Goal: Information Seeking & Learning: Understand process/instructions

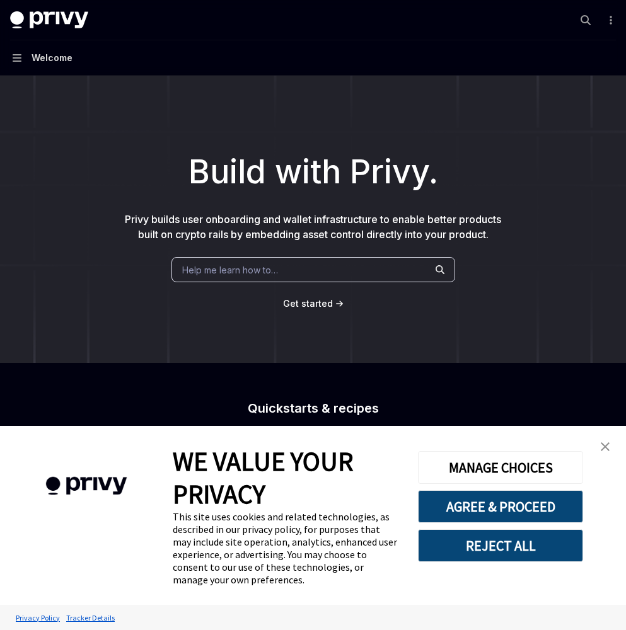
scroll to position [362, 0]
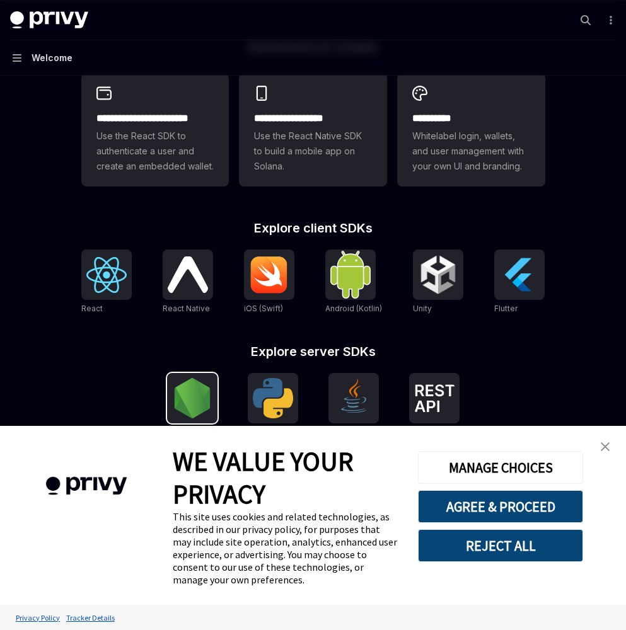
click at [204, 396] on img at bounding box center [192, 398] width 40 height 40
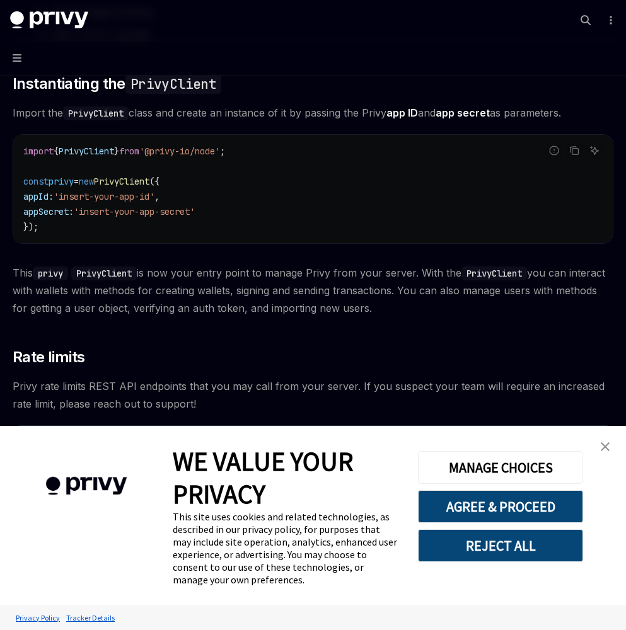
scroll to position [391, 0]
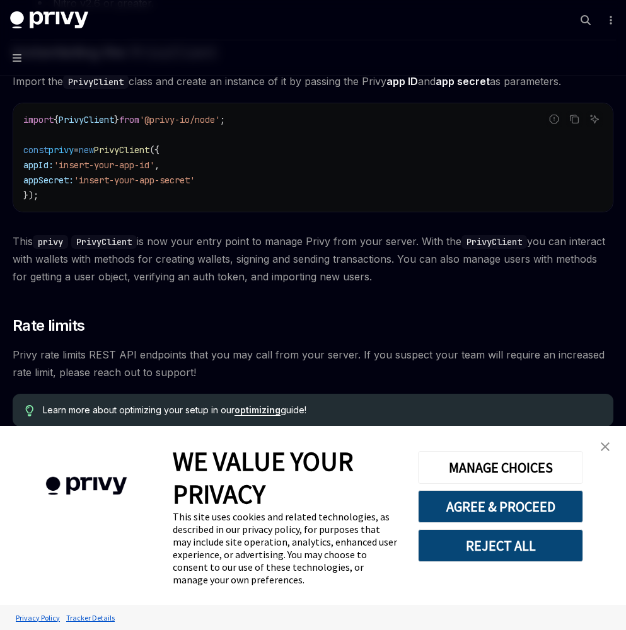
click at [603, 445] on img "close banner" at bounding box center [604, 446] width 9 height 9
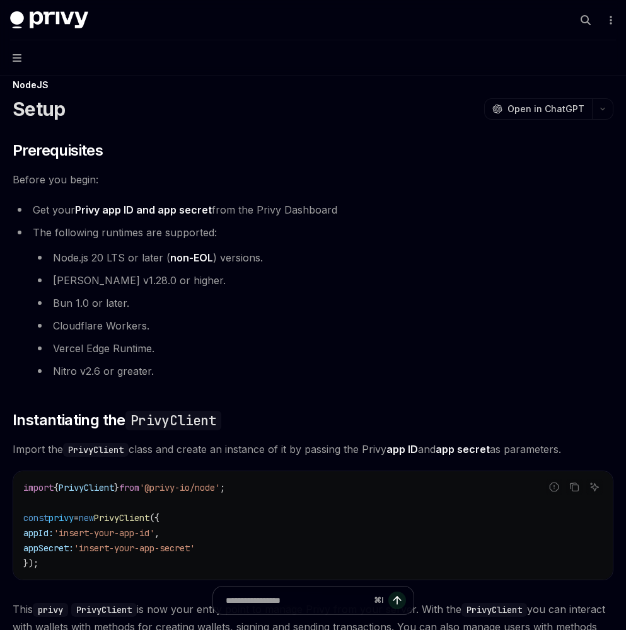
scroll to position [0, 0]
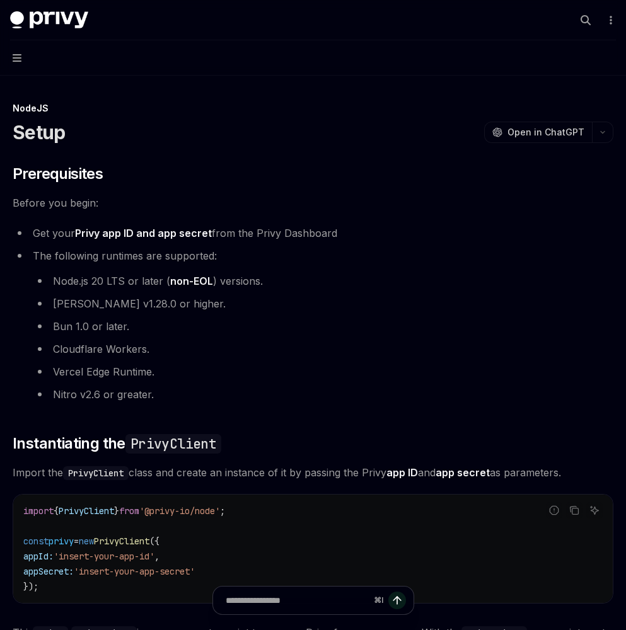
click at [11, 52] on button "Navigation" at bounding box center [313, 57] width 626 height 35
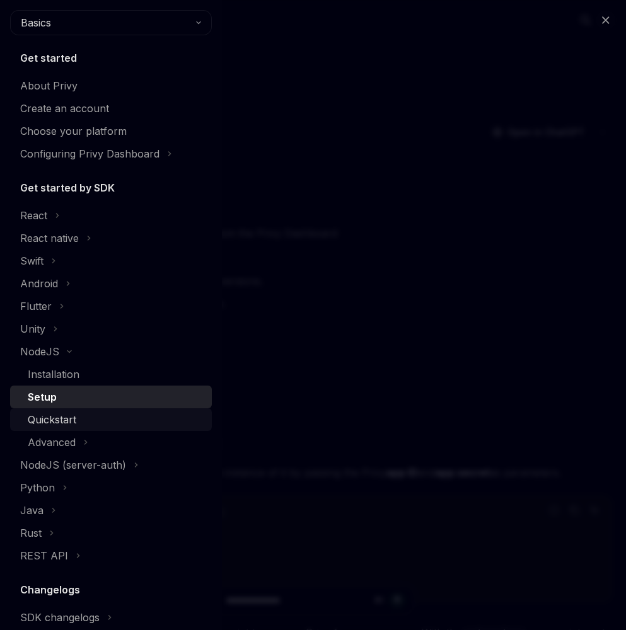
click at [70, 426] on div "Quickstart" at bounding box center [52, 419] width 49 height 15
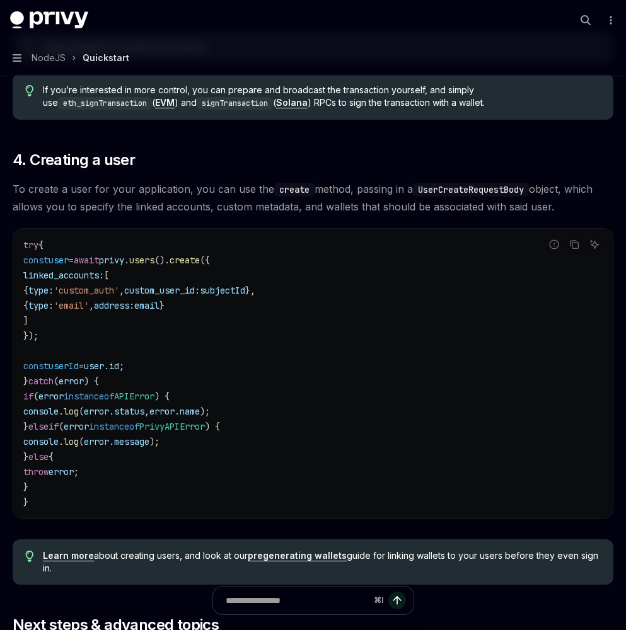
scroll to position [2372, 0]
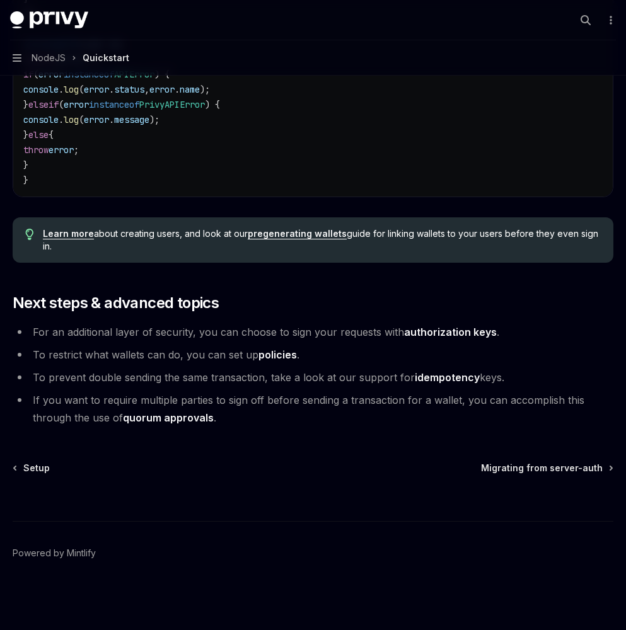
click at [49, 59] on span "NodeJS" at bounding box center [48, 57] width 34 height 15
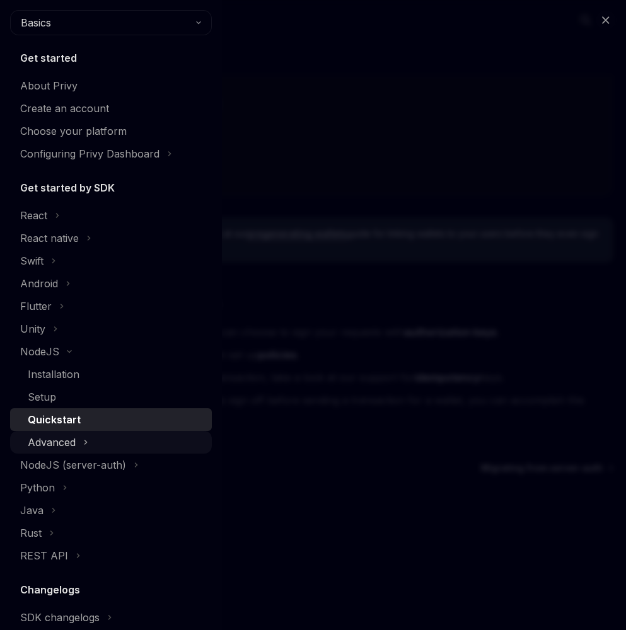
click at [101, 446] on button "Advanced" at bounding box center [111, 442] width 202 height 23
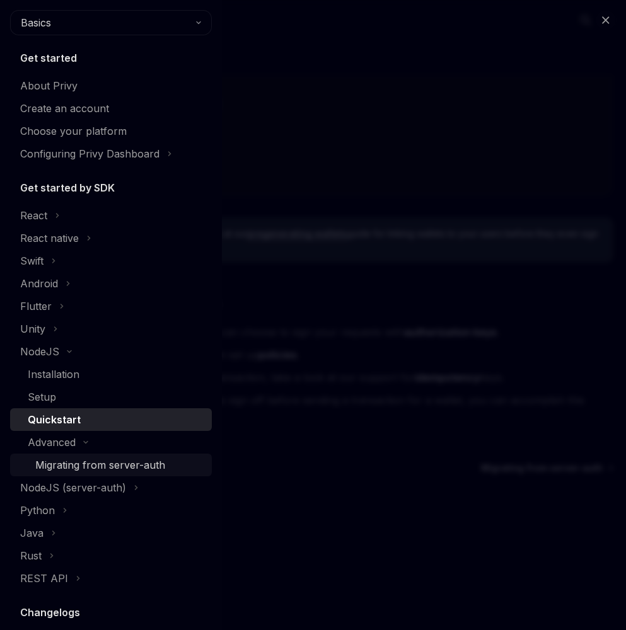
click at [104, 469] on div "Migrating from server-auth" at bounding box center [100, 464] width 130 height 15
type textarea "*"
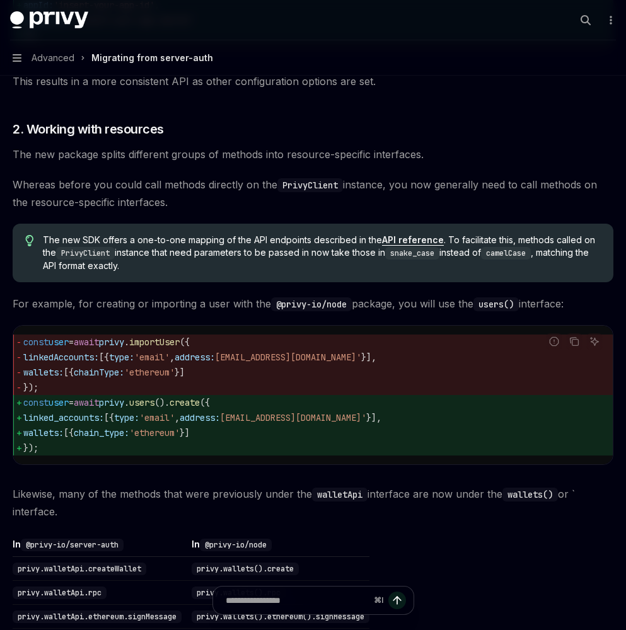
scroll to position [893, 0]
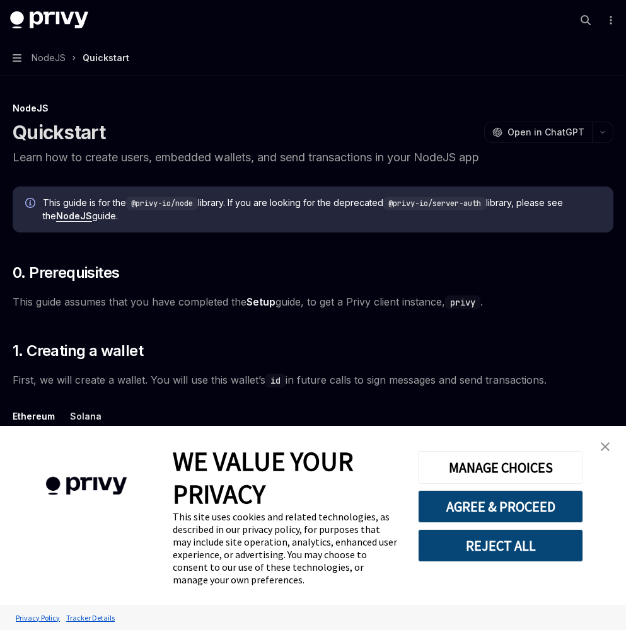
click at [596, 443] on link "close banner" at bounding box center [604, 446] width 25 height 25
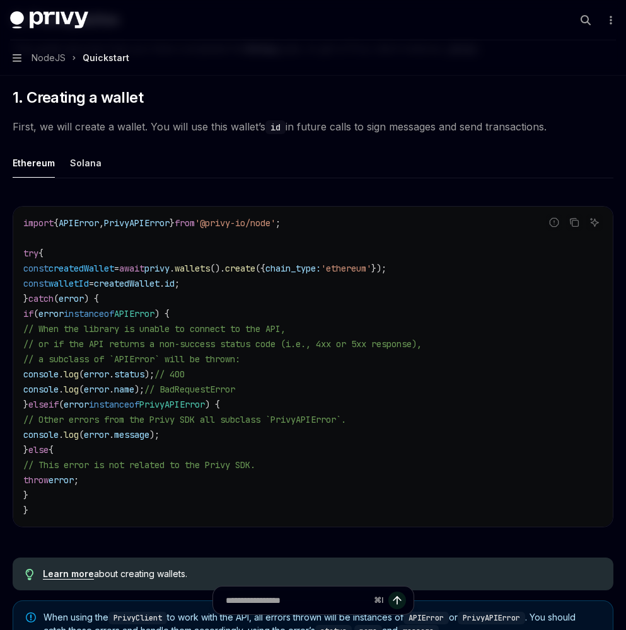
scroll to position [258, 0]
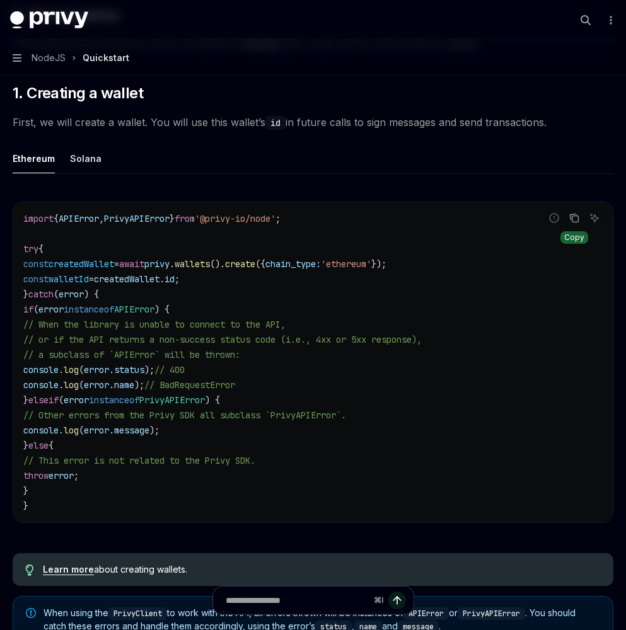
click at [571, 222] on icon "Copy the contents from the code block" at bounding box center [574, 218] width 10 height 10
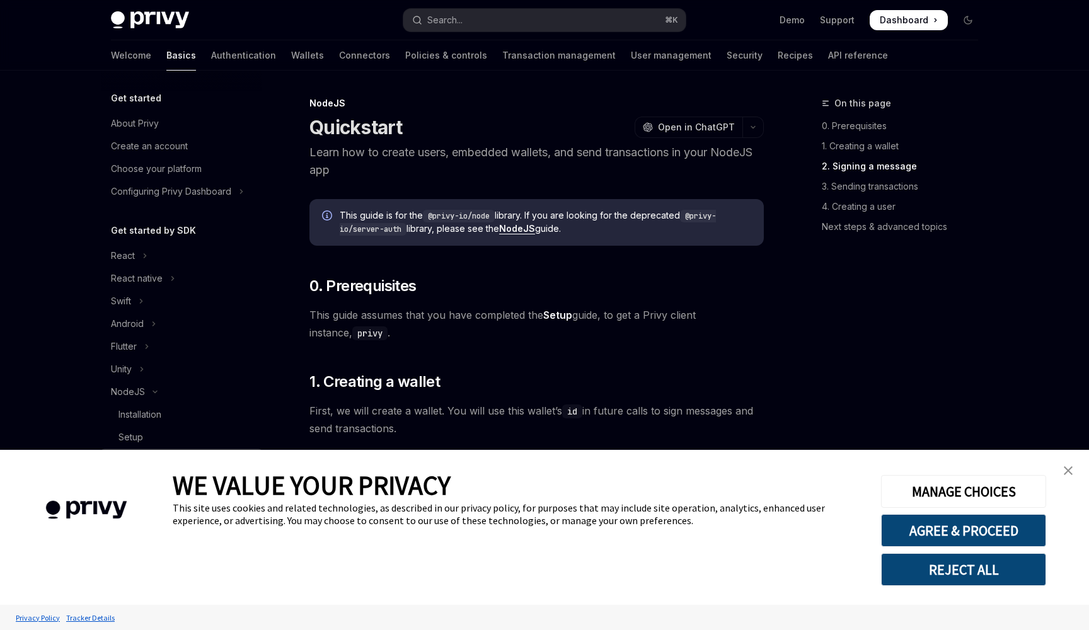
scroll to position [1329, 0]
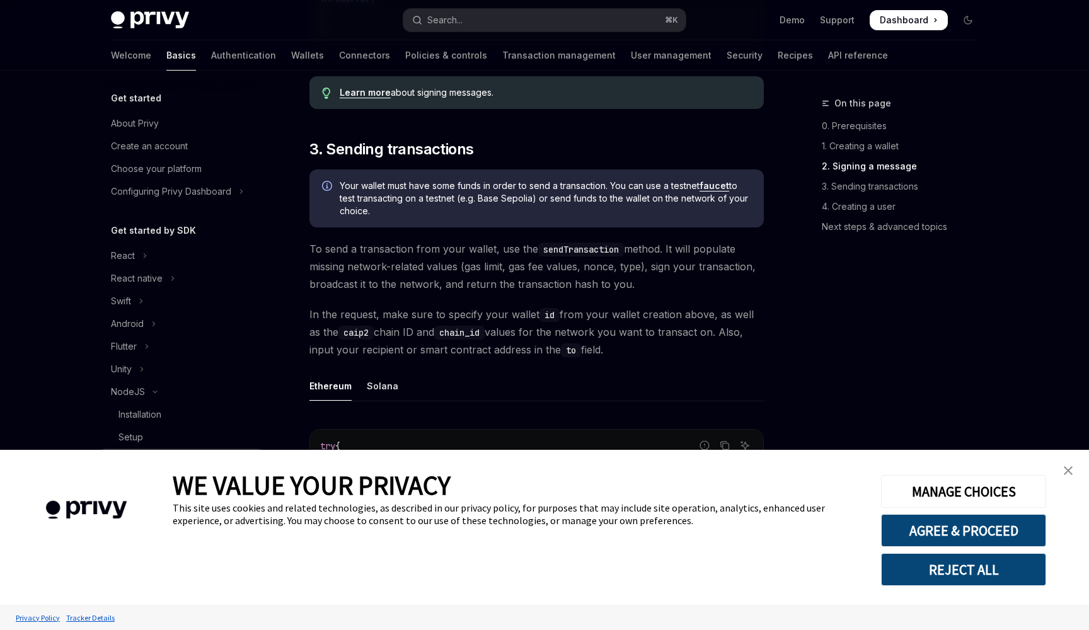
click at [1064, 468] on img "close banner" at bounding box center [1067, 470] width 9 height 9
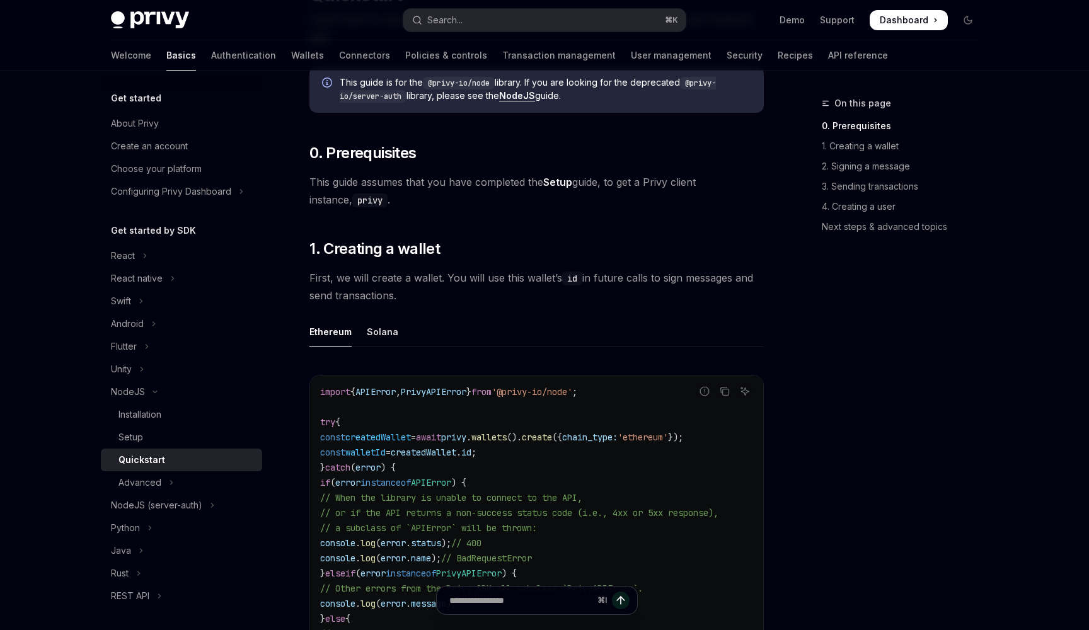
scroll to position [0, 0]
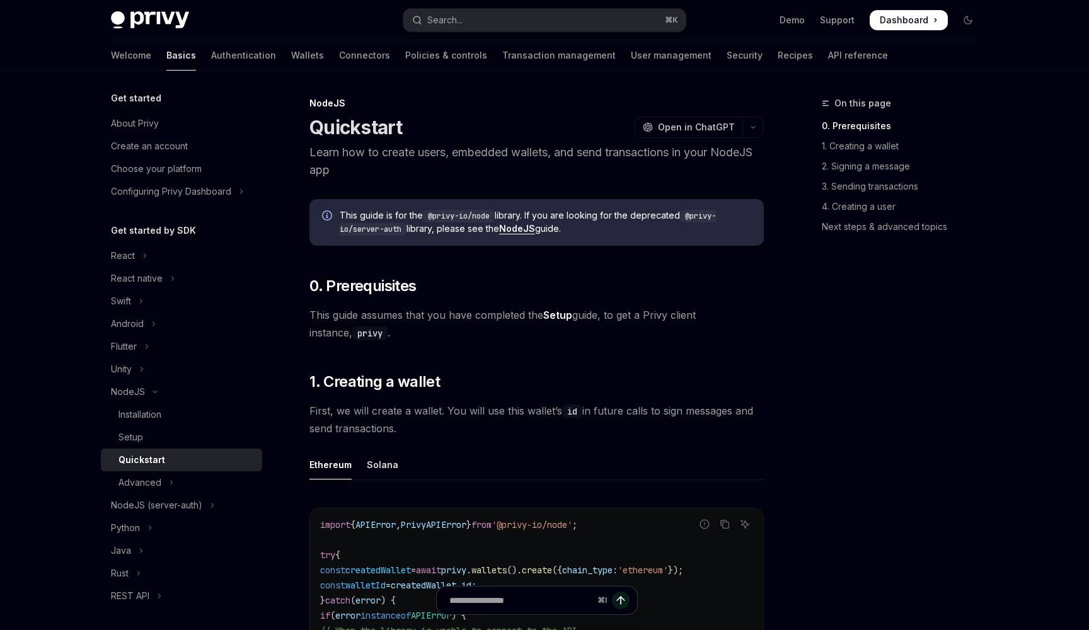
click at [560, 317] on link "Setup" at bounding box center [557, 315] width 29 height 13
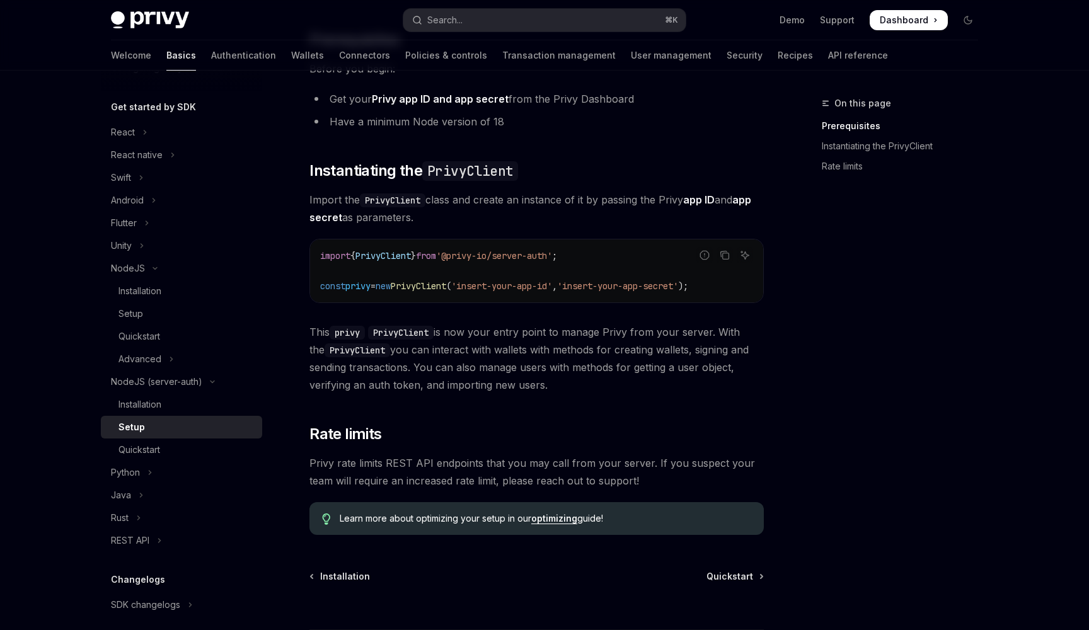
scroll to position [211, 0]
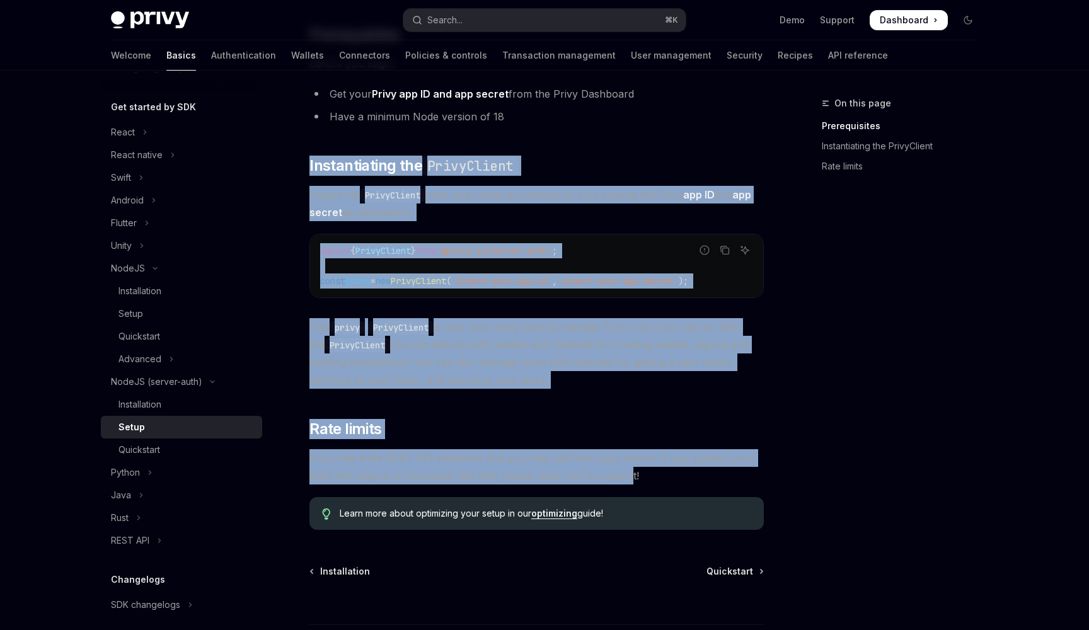
copy div "Instantiating the PrivyClient Import the PrivyClient class and create an instan…"
drag, startPoint x: 314, startPoint y: 131, endPoint x: 631, endPoint y: 481, distance: 471.9
click at [631, 481] on div "The @privy-io/server-auth library is deprecated. If you are looking for the lat…" at bounding box center [536, 239] width 454 height 582
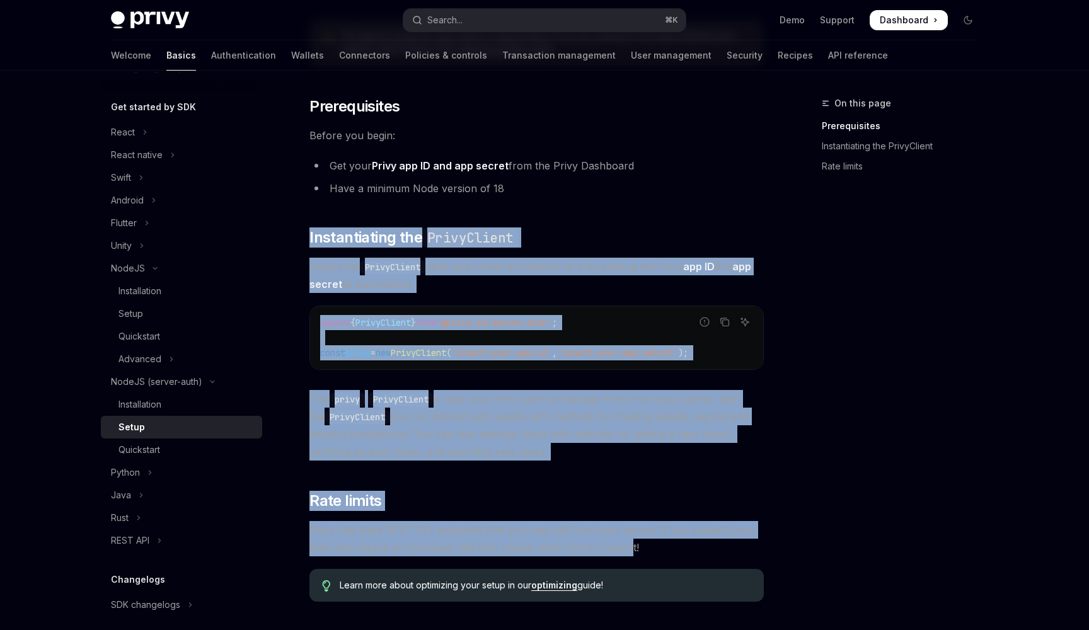
scroll to position [0, 0]
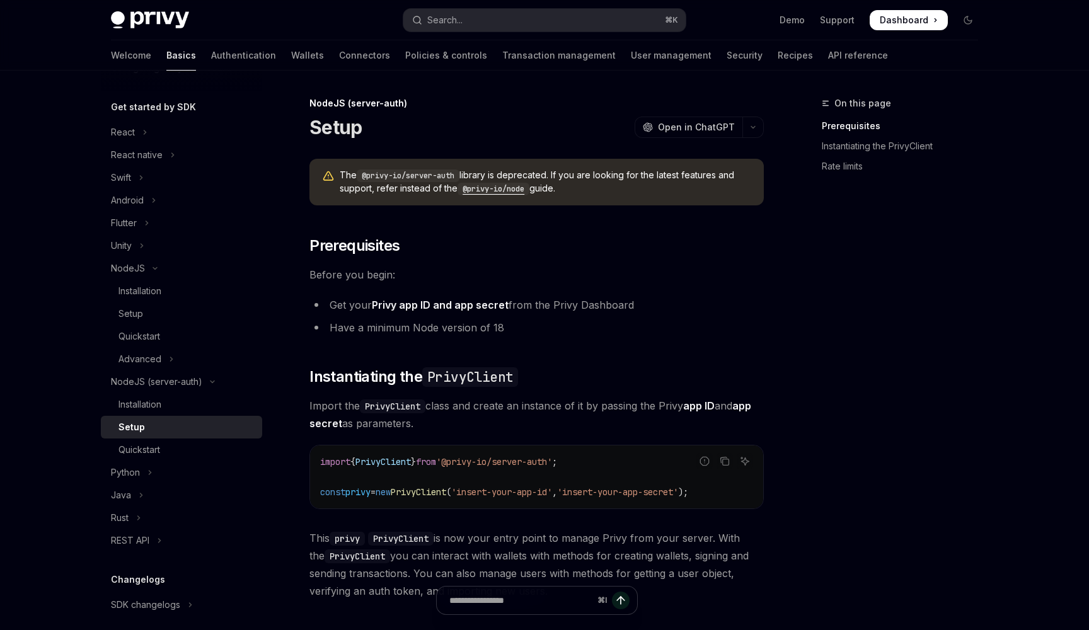
click at [372, 314] on ul "Get your Privy app ID and app secret from the Privy Dashboard Have a minimum No…" at bounding box center [536, 316] width 454 height 40
click at [212, 443] on div "Quickstart" at bounding box center [186, 449] width 136 height 15
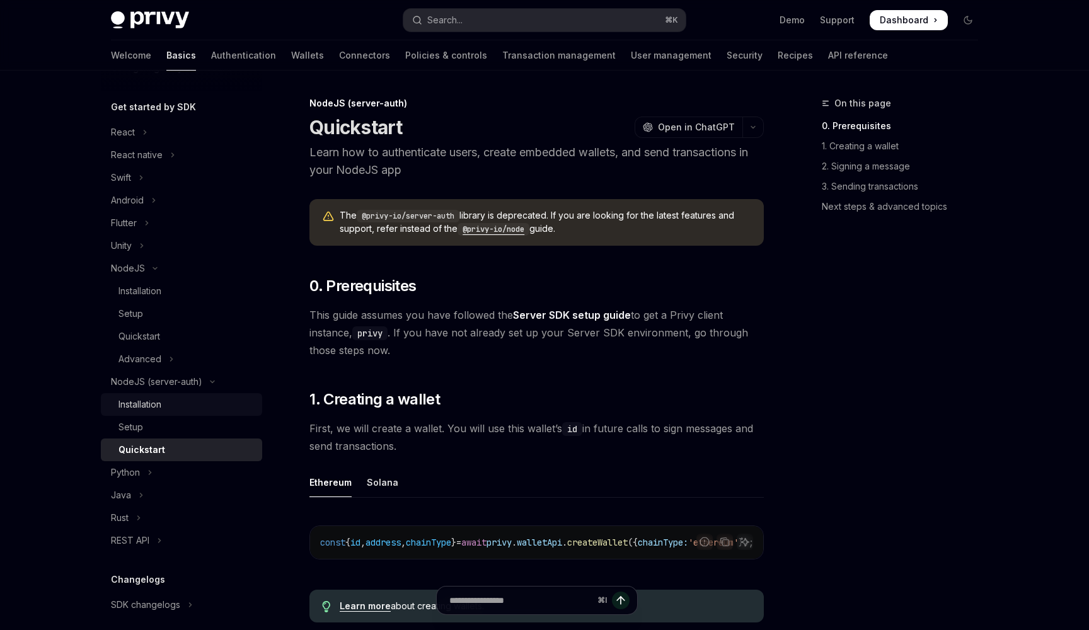
click at [207, 406] on div "Installation" at bounding box center [186, 404] width 136 height 15
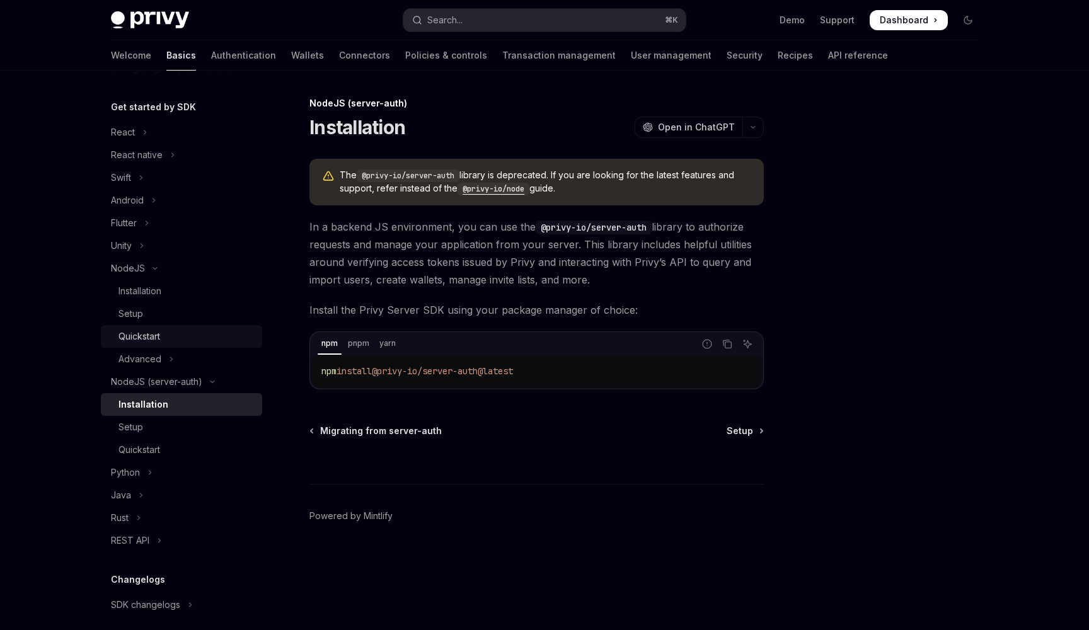
click at [178, 340] on div "Quickstart" at bounding box center [186, 336] width 136 height 15
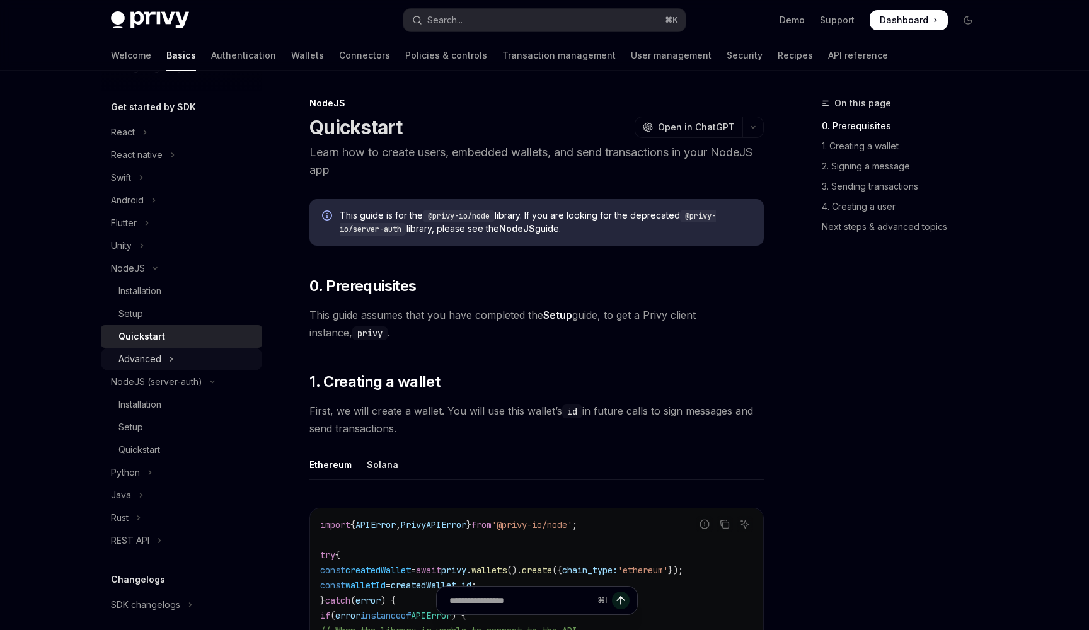
click at [169, 352] on icon "Toggle Advanced section" at bounding box center [171, 359] width 5 height 15
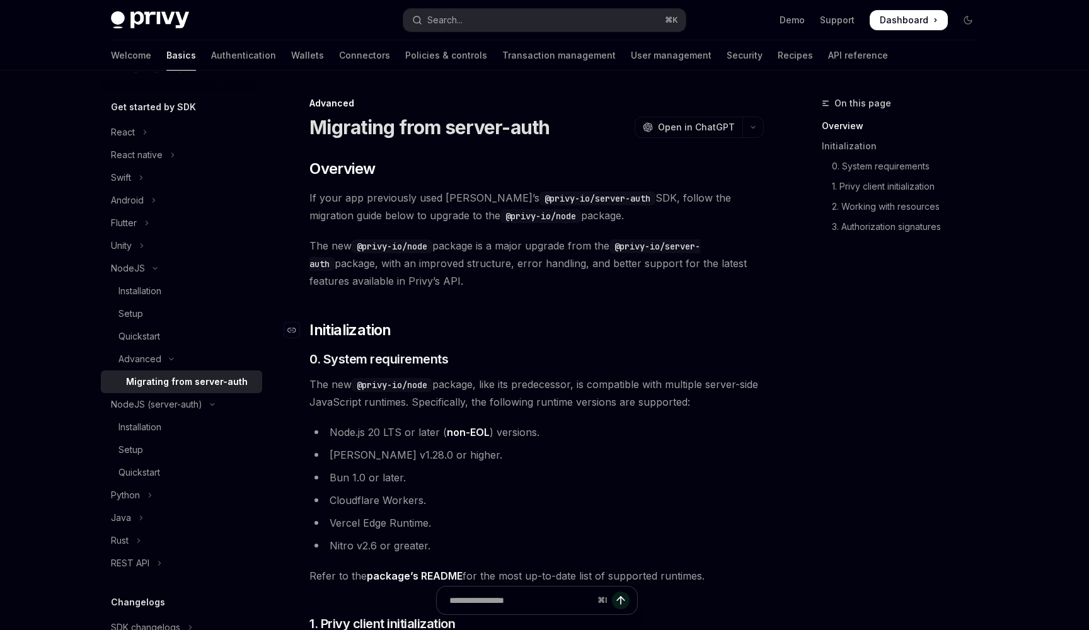
scroll to position [368, 0]
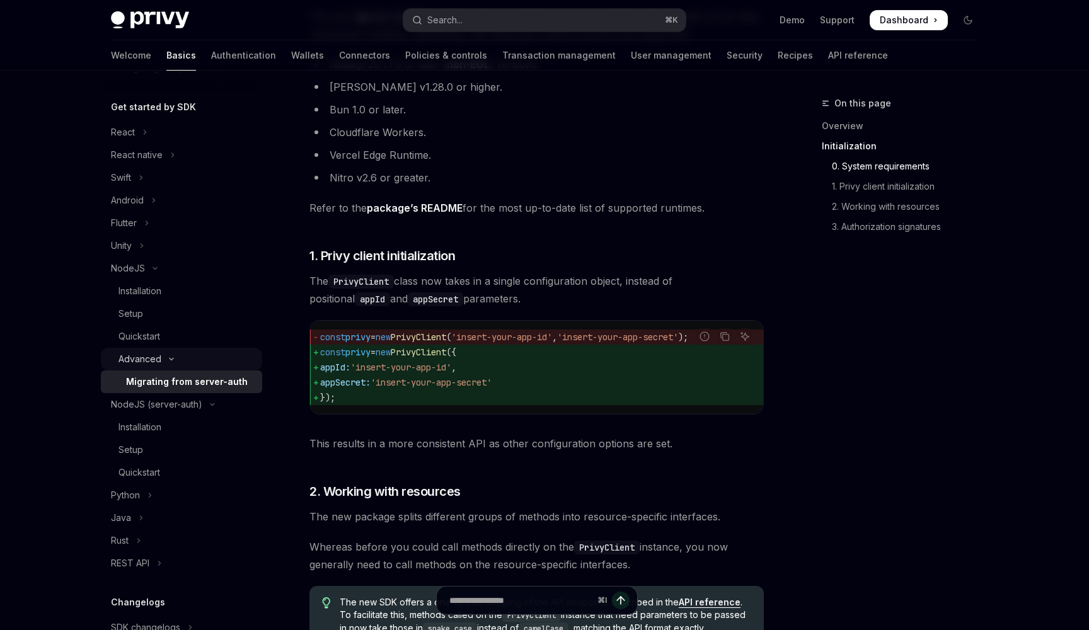
click at [224, 355] on button "Advanced" at bounding box center [181, 359] width 161 height 23
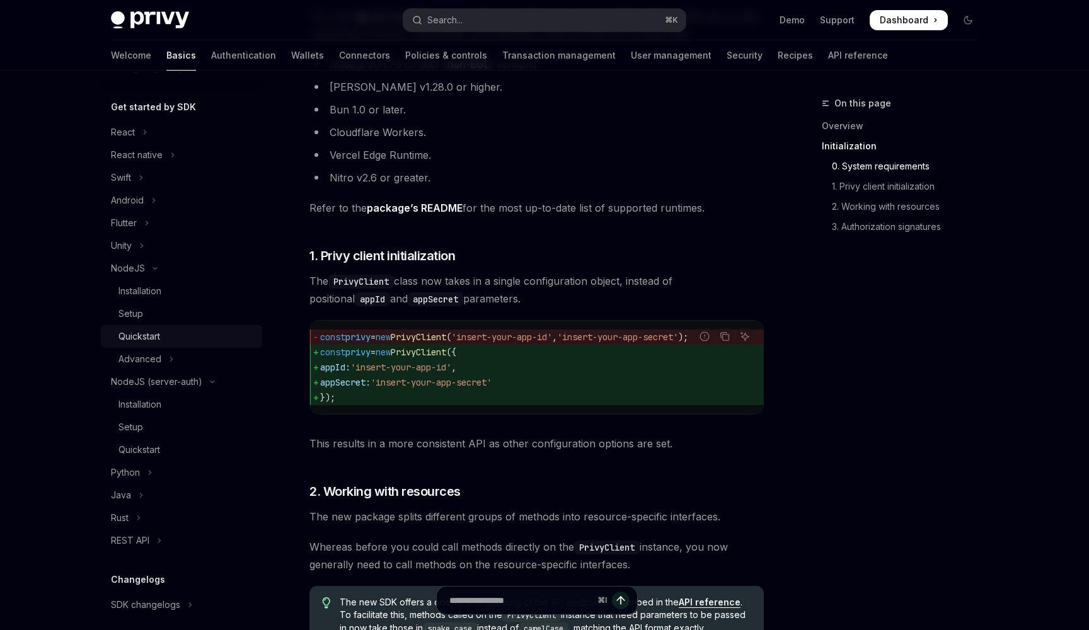
click at [224, 333] on div "Quickstart" at bounding box center [186, 336] width 136 height 15
type textarea "*"
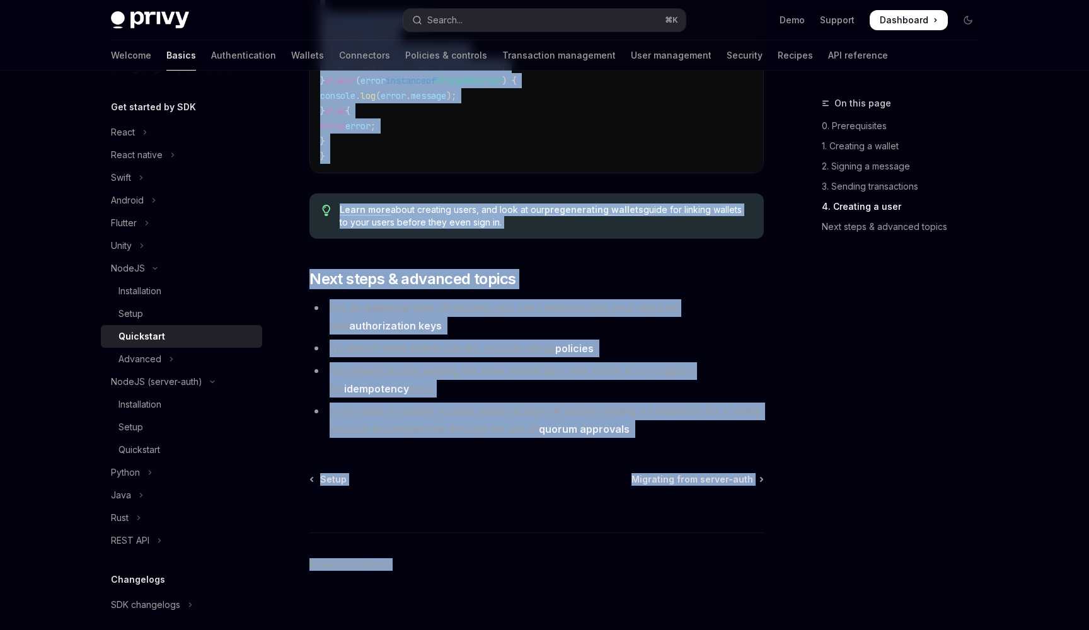
scroll to position [2527, 0]
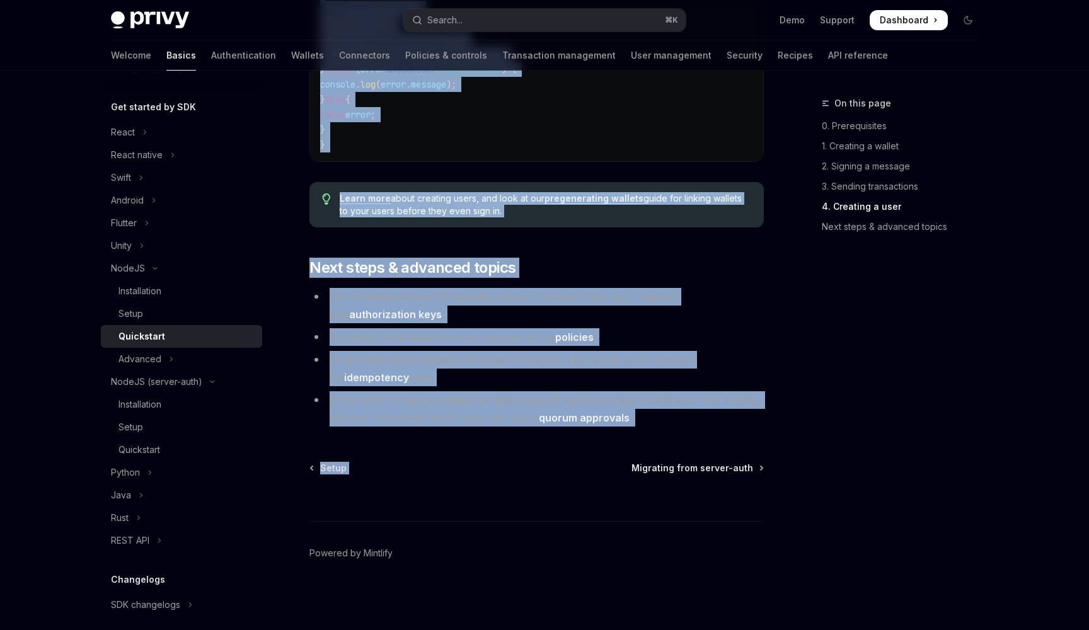
drag, startPoint x: 375, startPoint y: 291, endPoint x: 632, endPoint y: 459, distance: 307.2
copy div "This guide assumes that you have completed the Setup guide, to get a Privy clie…"
